Goal: Check status: Check status

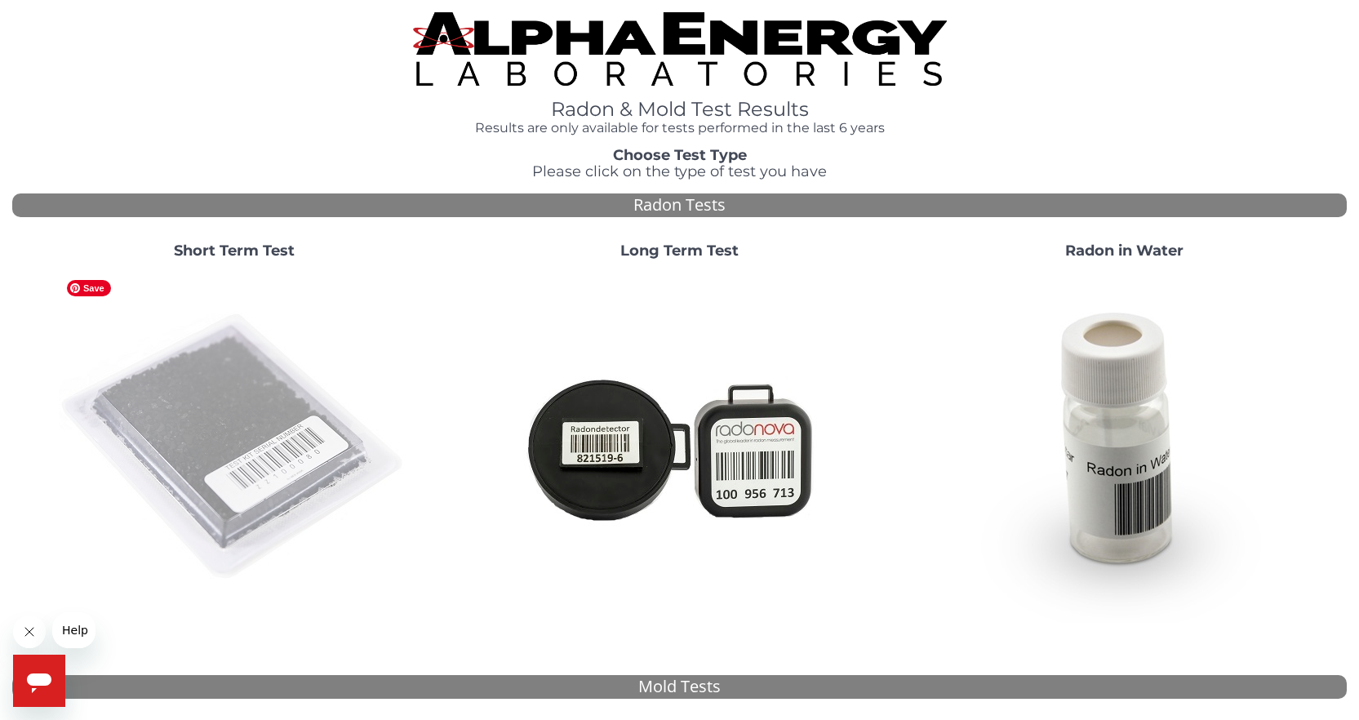
click at [212, 406] on img at bounding box center [234, 447] width 351 height 351
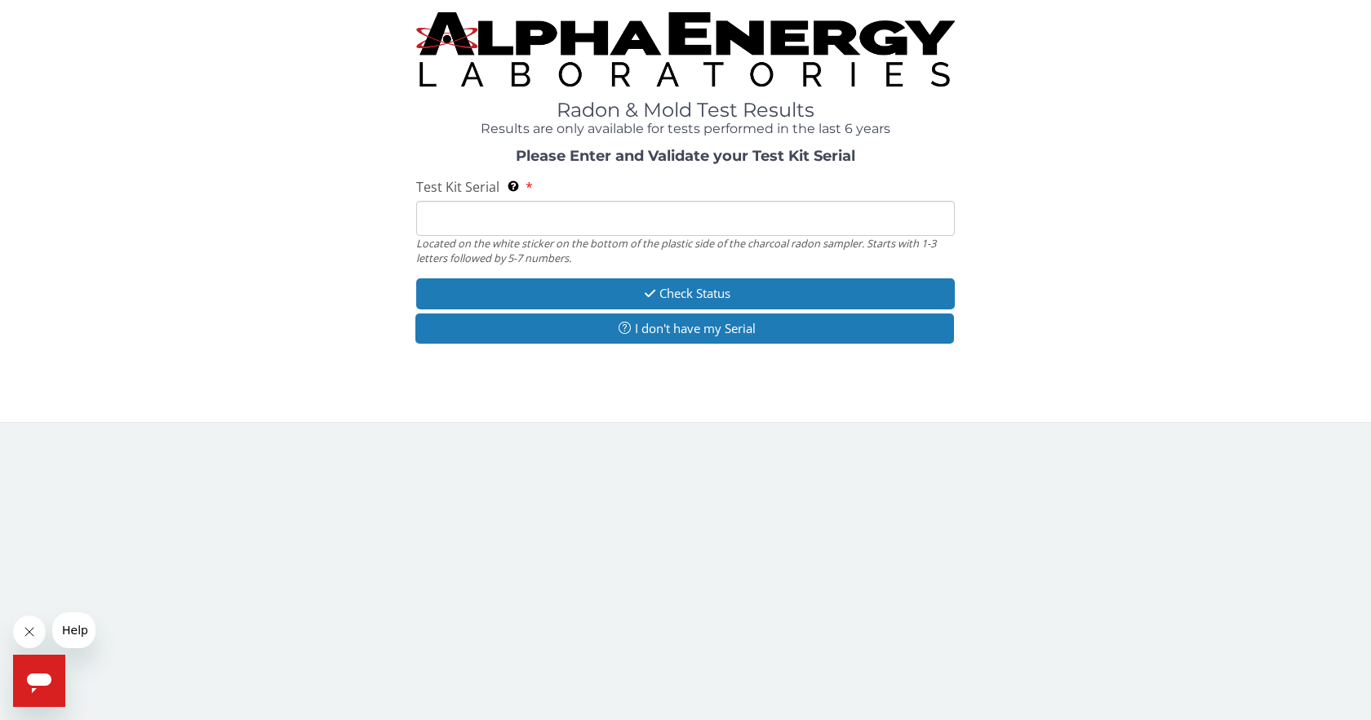
click at [528, 228] on input "Test Kit Serial Located on the white sticker on the bottom of the plastic side …" at bounding box center [685, 218] width 539 height 35
paste input "FE489158"
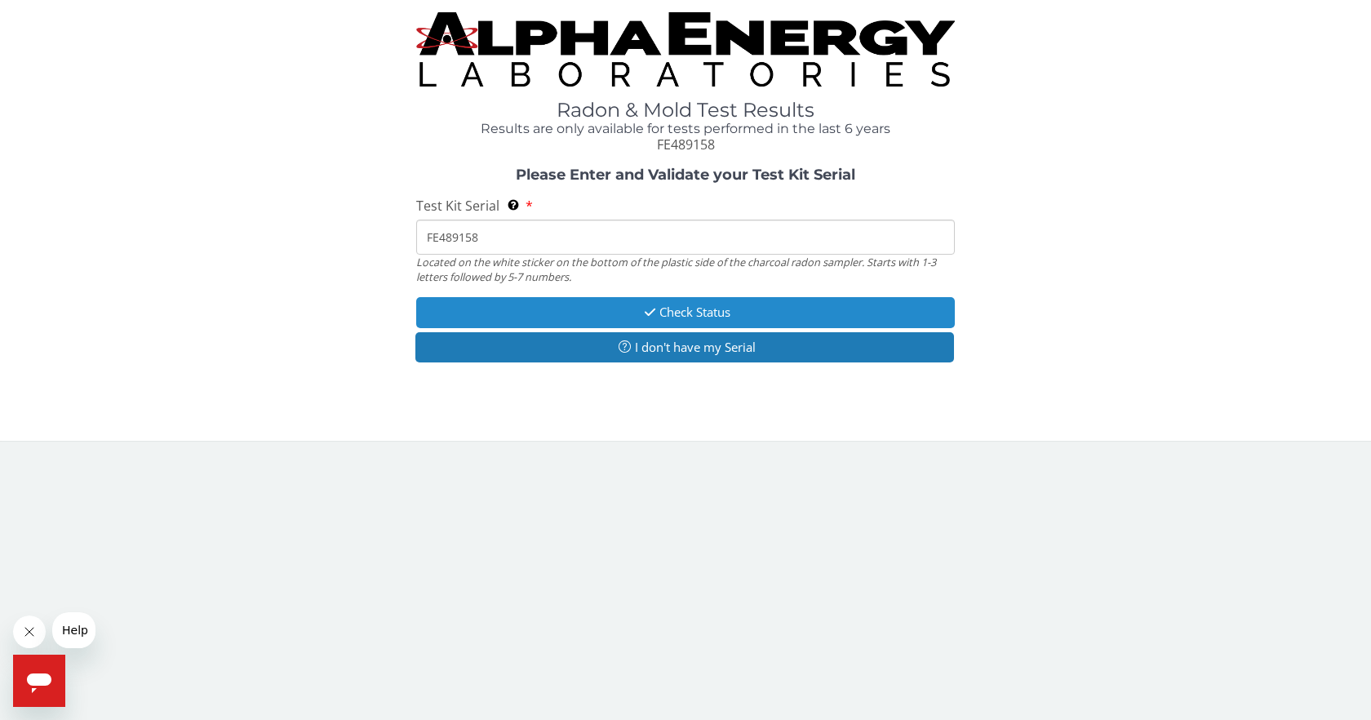
type input "FE489158"
click at [695, 306] on button "Check Status" at bounding box center [685, 312] width 539 height 30
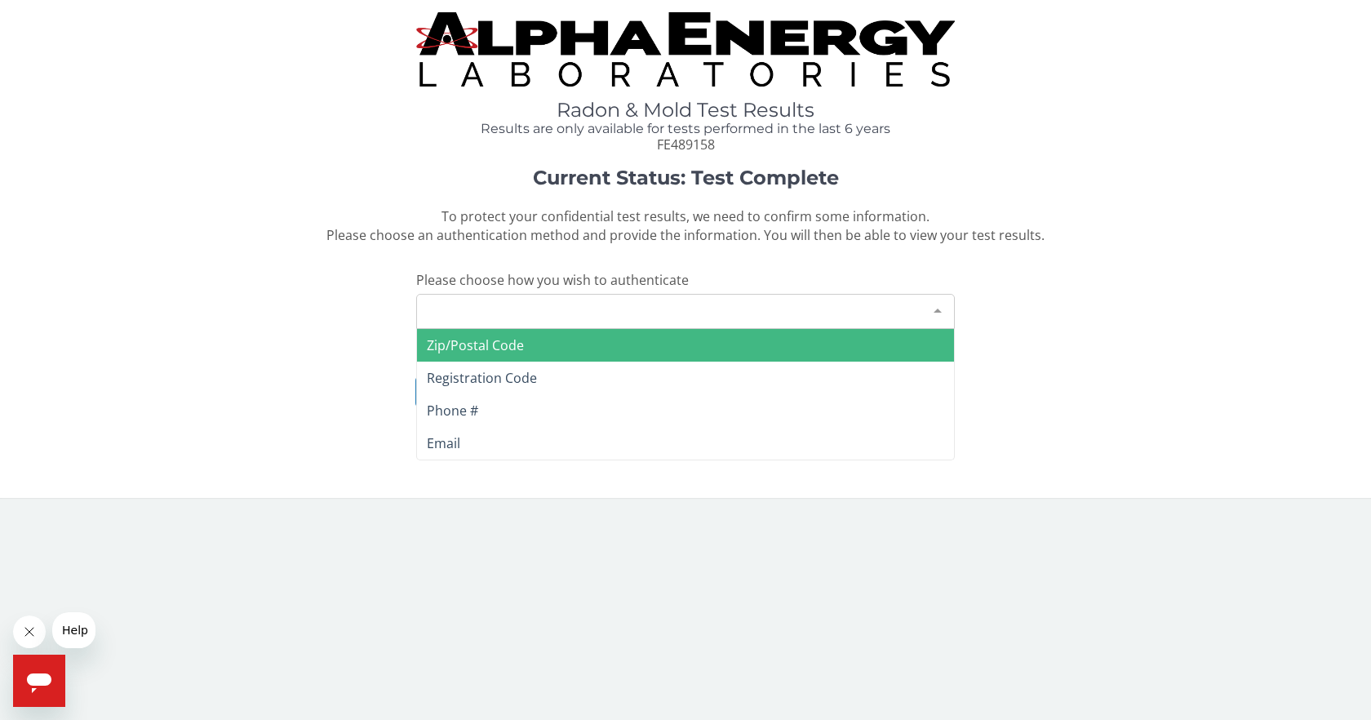
click at [622, 300] on div "Please make a selection" at bounding box center [685, 311] width 539 height 35
click at [555, 309] on div "Please make a selection" at bounding box center [685, 311] width 539 height 35
click at [548, 355] on span "Zip/Postal Code" at bounding box center [685, 345] width 537 height 33
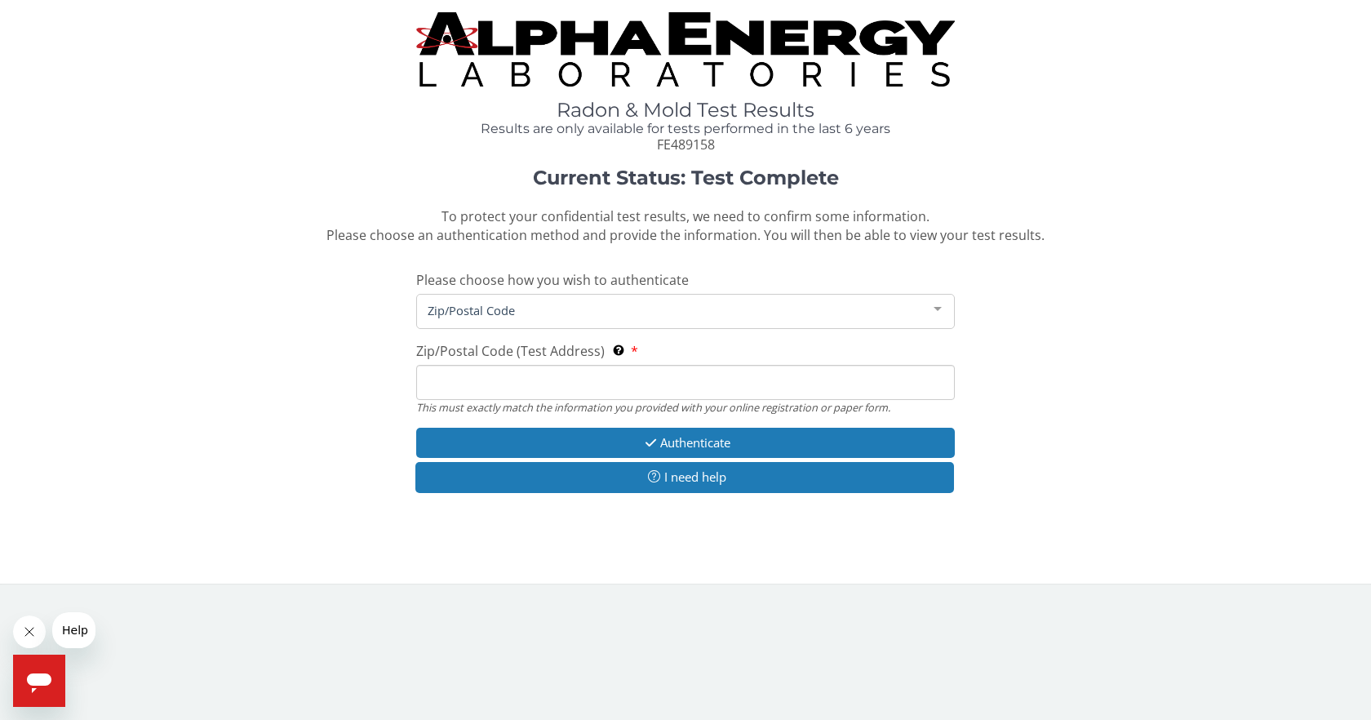
click at [501, 389] on input "Zip/Postal Code (Test Address) This must exactly match the information you prov…" at bounding box center [685, 382] width 539 height 35
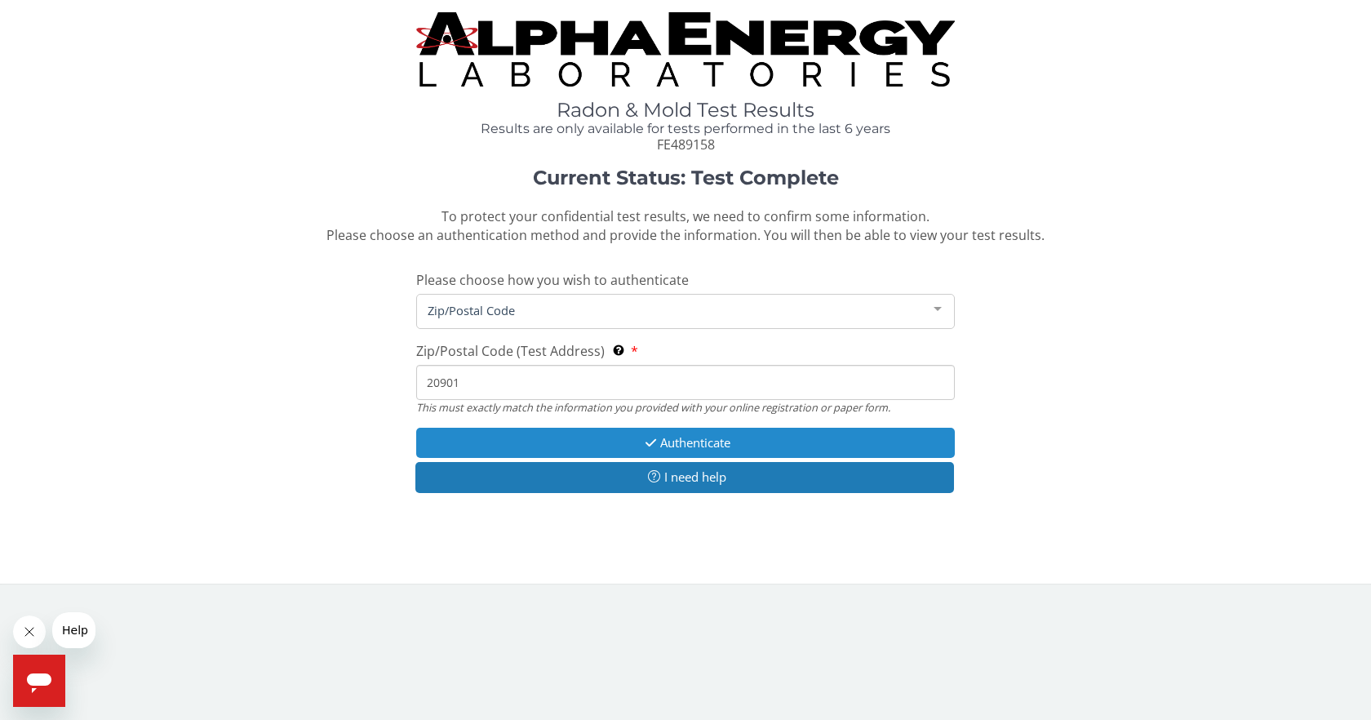
type input "20901"
click at [695, 442] on button "Authenticate" at bounding box center [685, 443] width 539 height 30
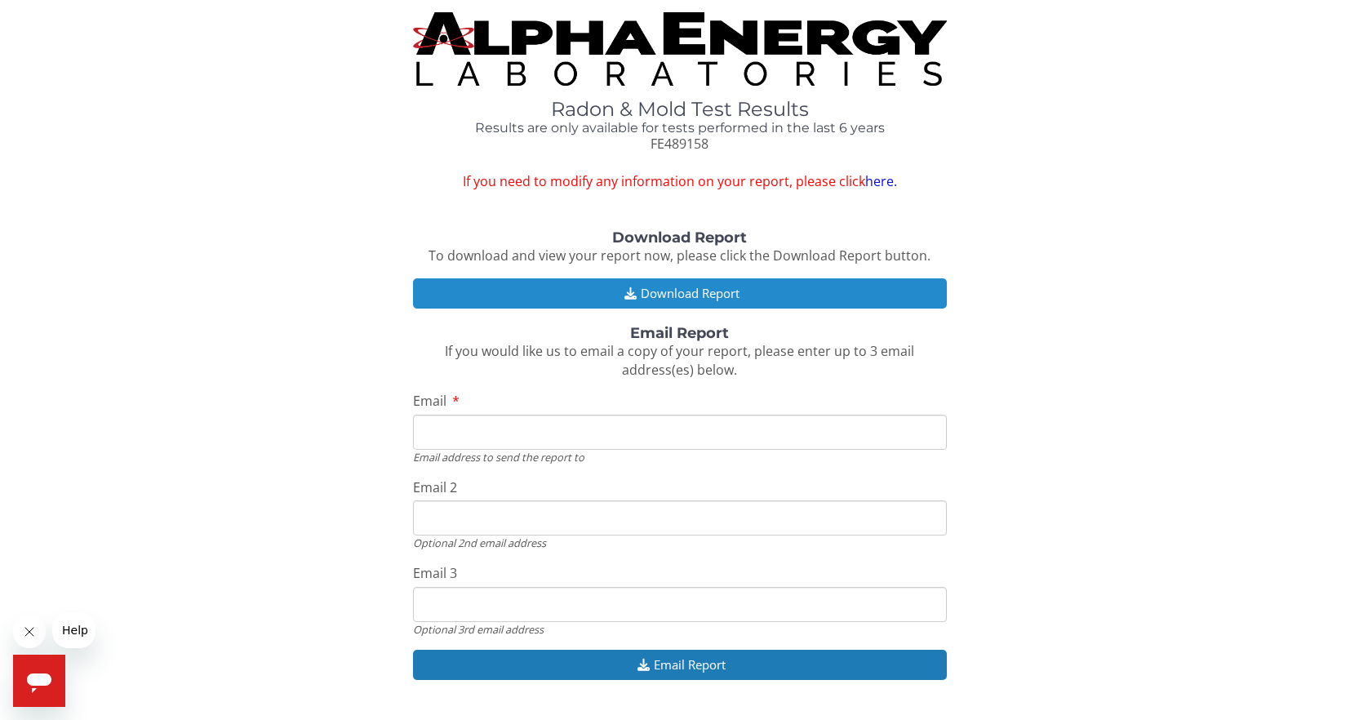
click at [758, 286] on button "Download Report" at bounding box center [680, 293] width 534 height 30
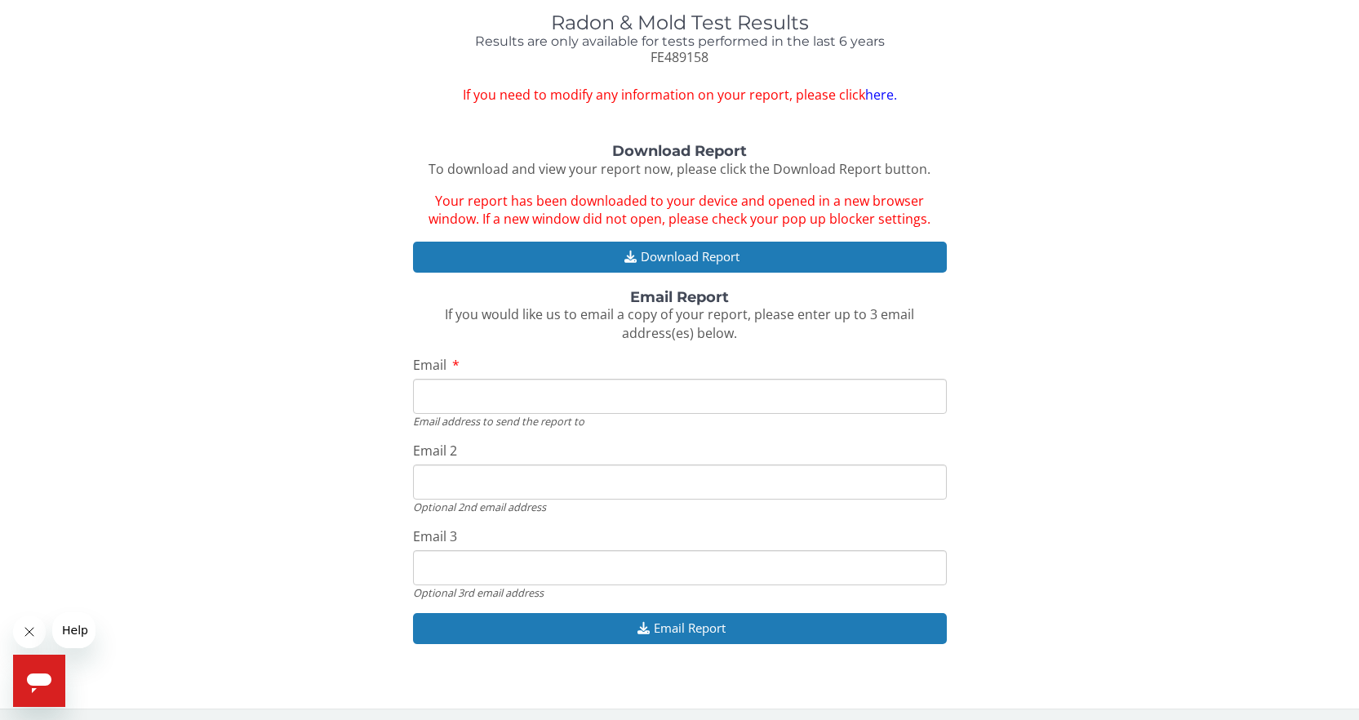
scroll to position [91, 0]
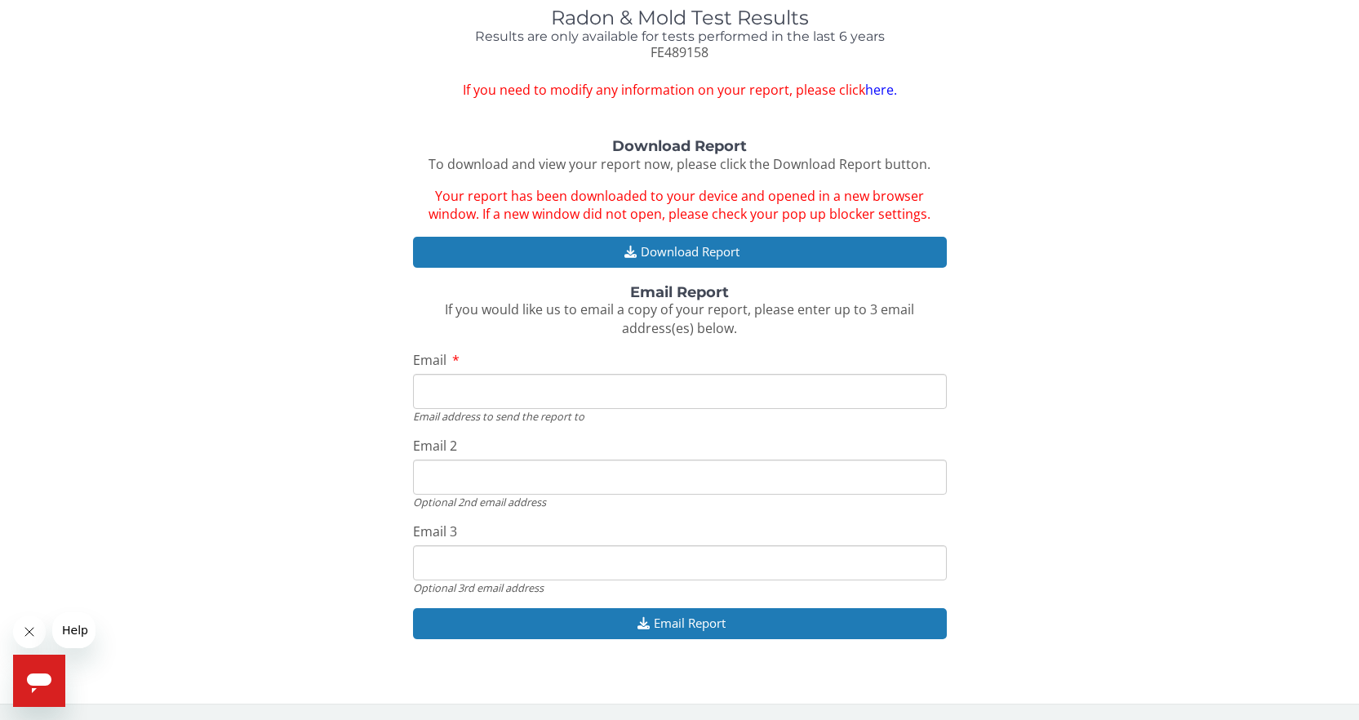
click at [483, 397] on input "Email" at bounding box center [680, 391] width 534 height 35
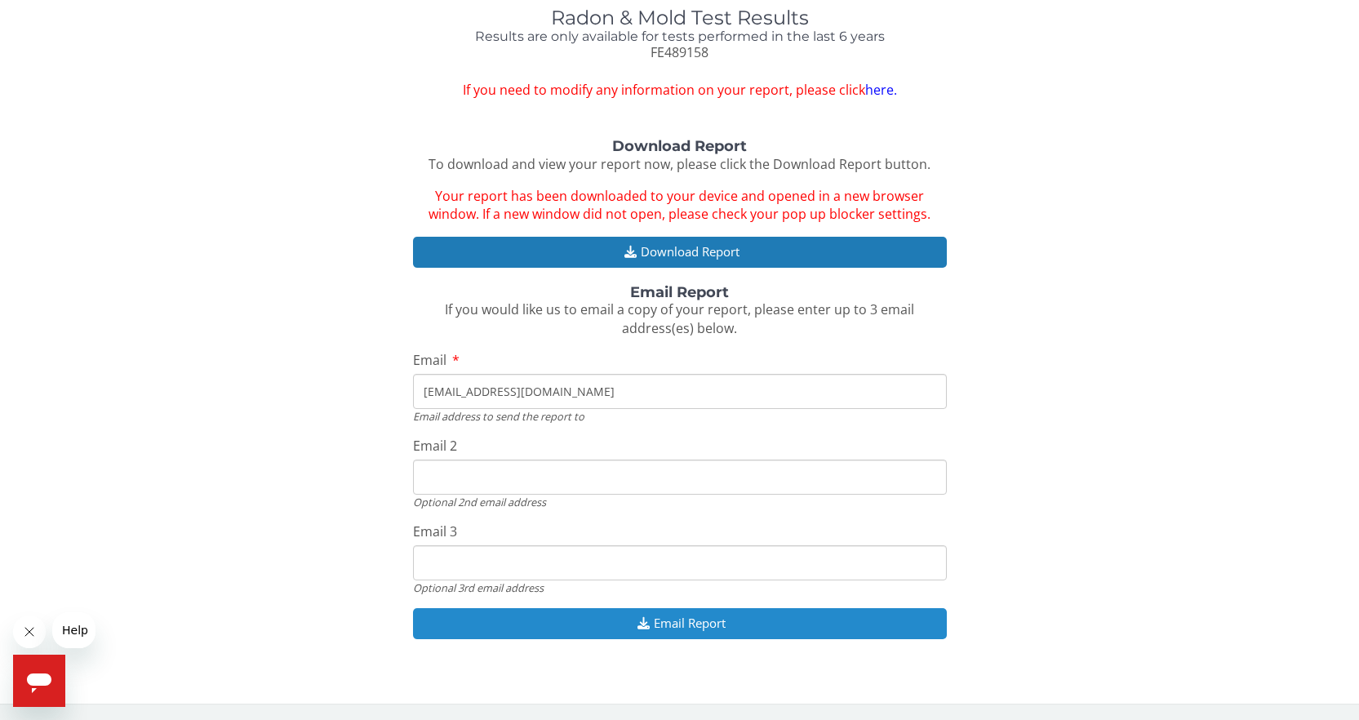
type input "[EMAIL_ADDRESS][DOMAIN_NAME]"
click at [582, 619] on button "Email Report" at bounding box center [680, 623] width 534 height 30
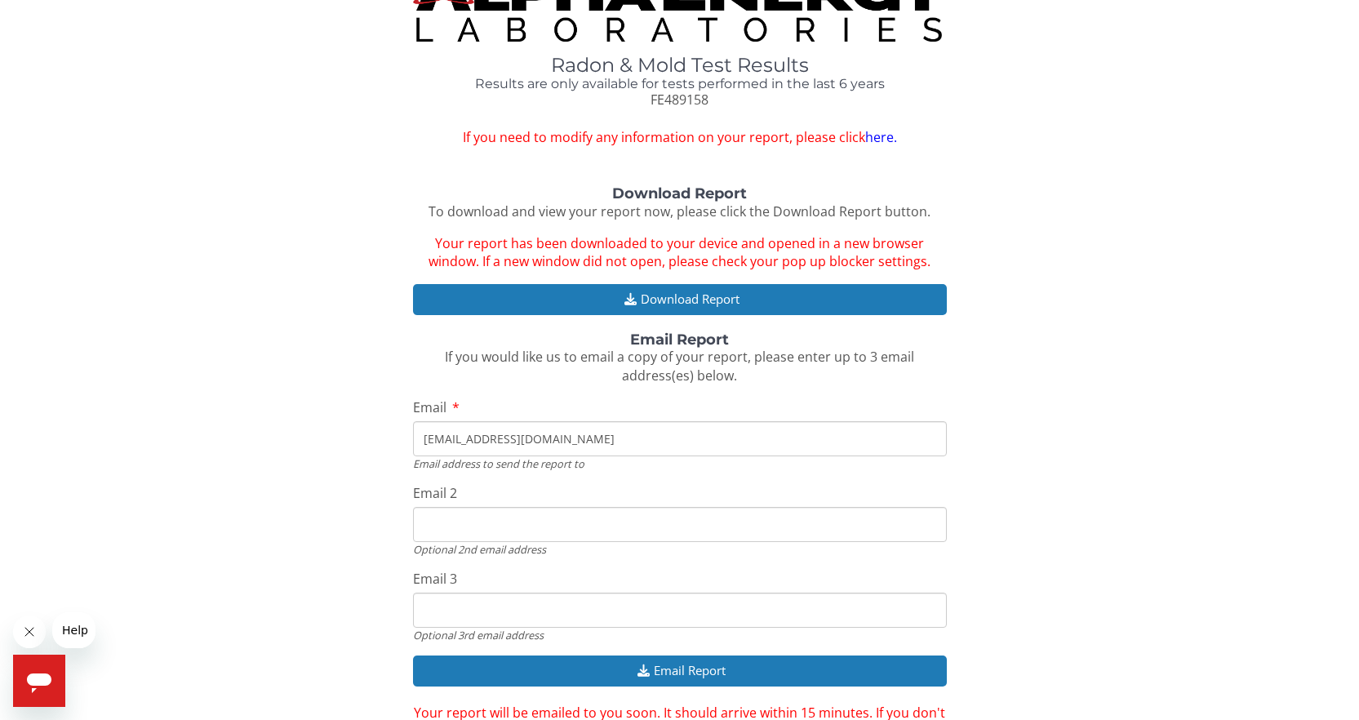
scroll to position [0, 0]
